Goal: Check status: Check status

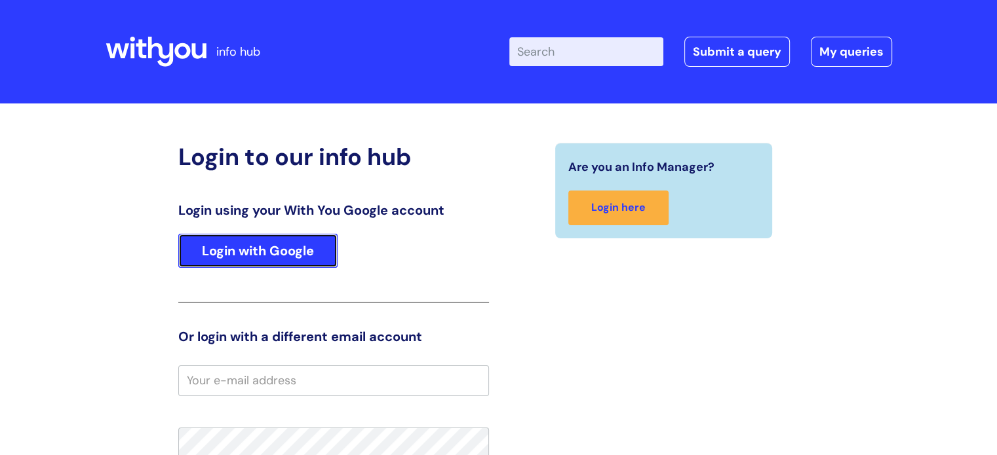
click at [308, 246] on link "Login with Google" at bounding box center [257, 251] width 159 height 34
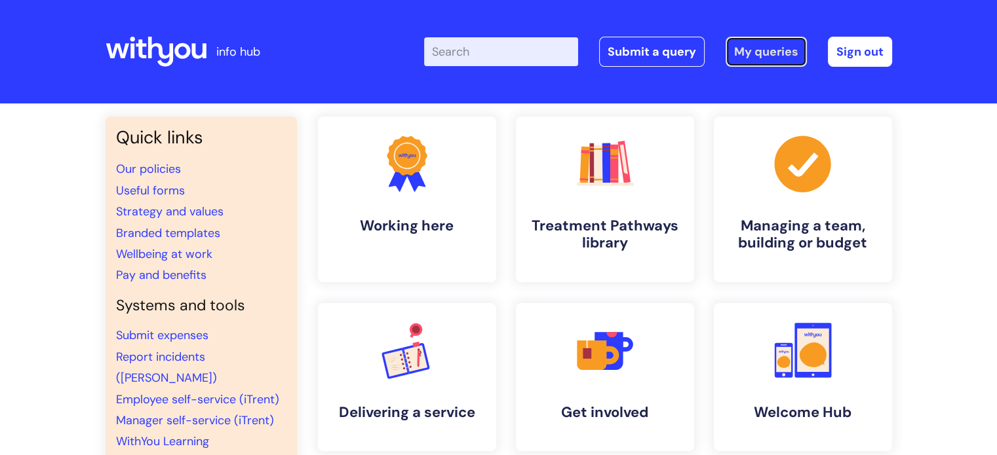
click at [756, 49] on link "My queries" at bounding box center [765, 52] width 81 height 30
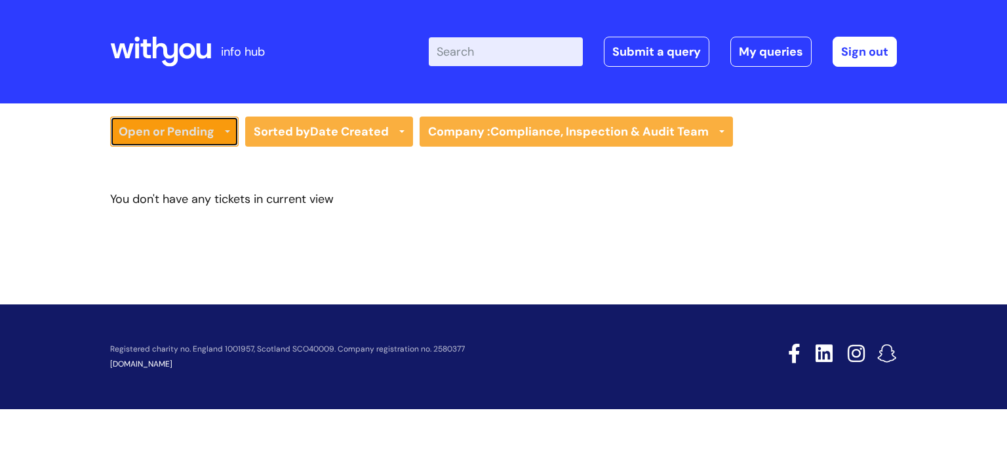
click at [210, 128] on link "Open or Pending" at bounding box center [174, 132] width 128 height 30
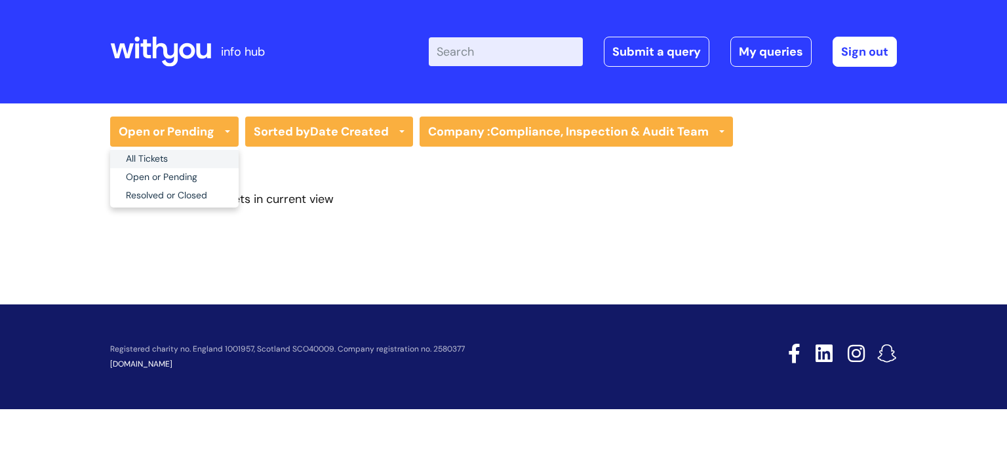
click at [185, 161] on link "All Tickets" at bounding box center [174, 159] width 128 height 18
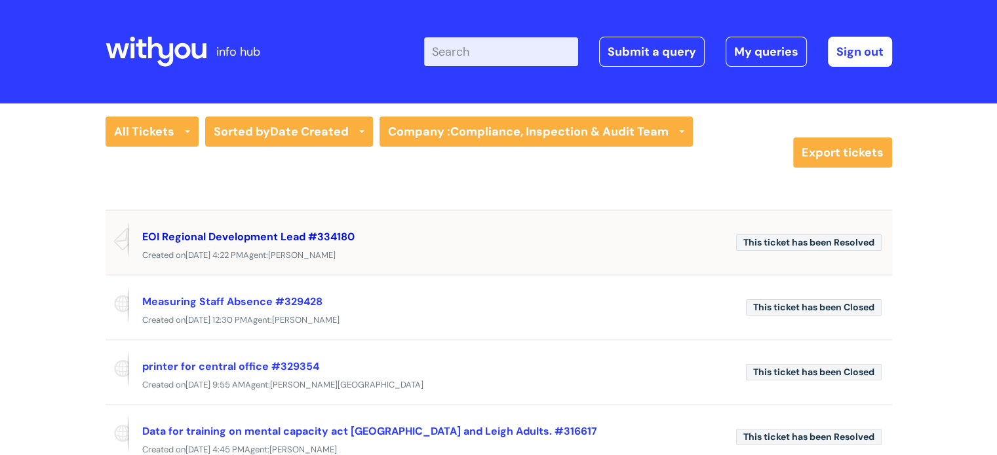
click at [210, 235] on link "EOI Regional Development Lead #334180" at bounding box center [248, 237] width 212 height 14
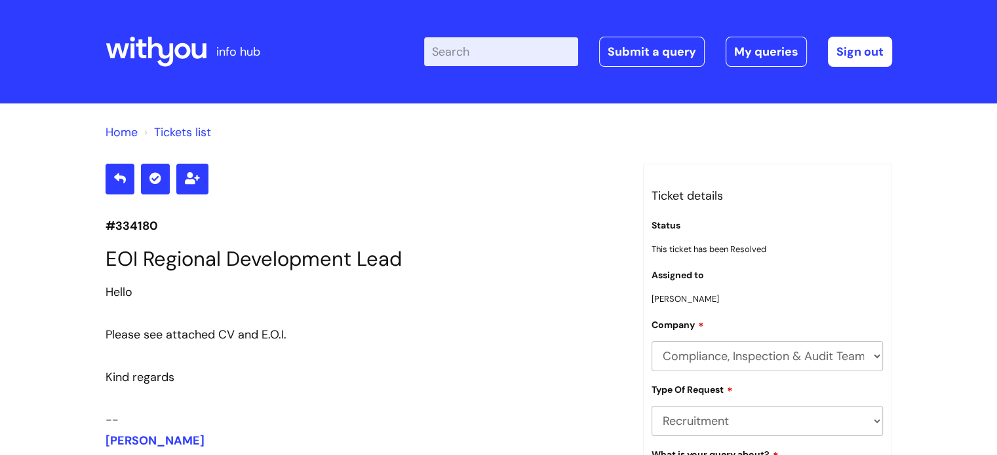
click at [183, 131] on link "Tickets list" at bounding box center [182, 133] width 57 height 16
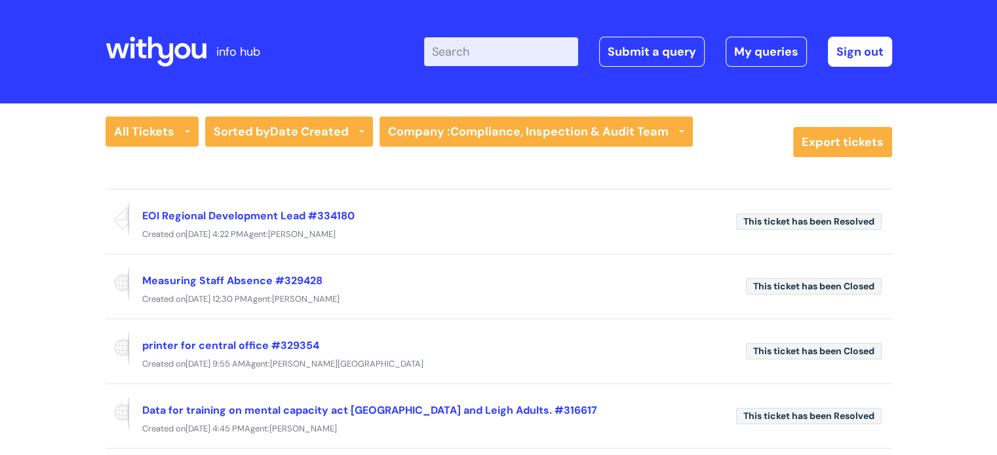
click at [467, 47] on input "Enter your search term here..." at bounding box center [501, 51] width 154 height 29
paste input "342694"
type input "342694"
